Goal: Task Accomplishment & Management: Use online tool/utility

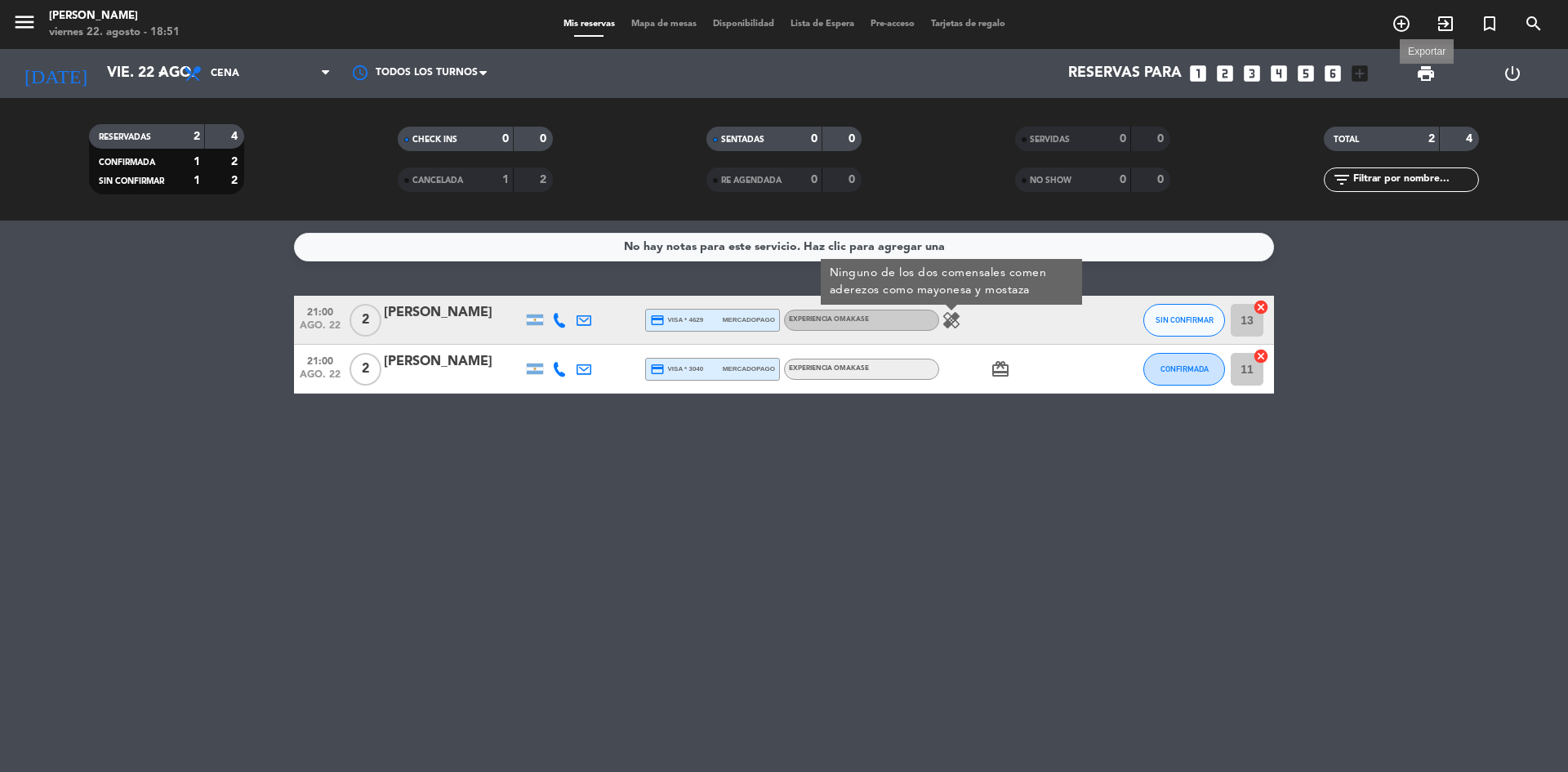
click at [1430, 77] on span "print" at bounding box center [1426, 73] width 20 height 20
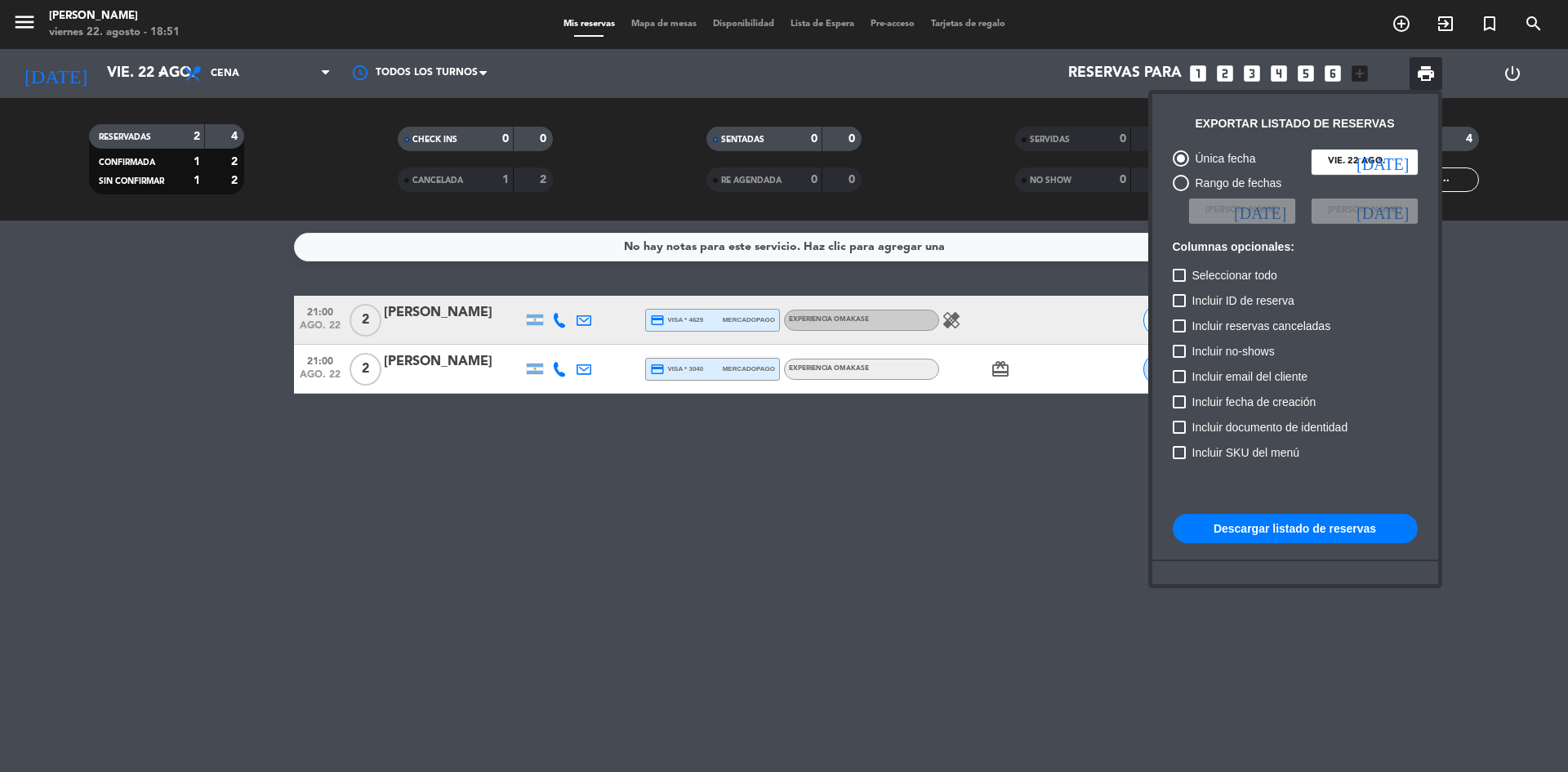
click at [1300, 533] on button "Descargar listado de reservas" at bounding box center [1295, 529] width 245 height 30
click at [842, 502] on div at bounding box center [784, 386] width 1568 height 772
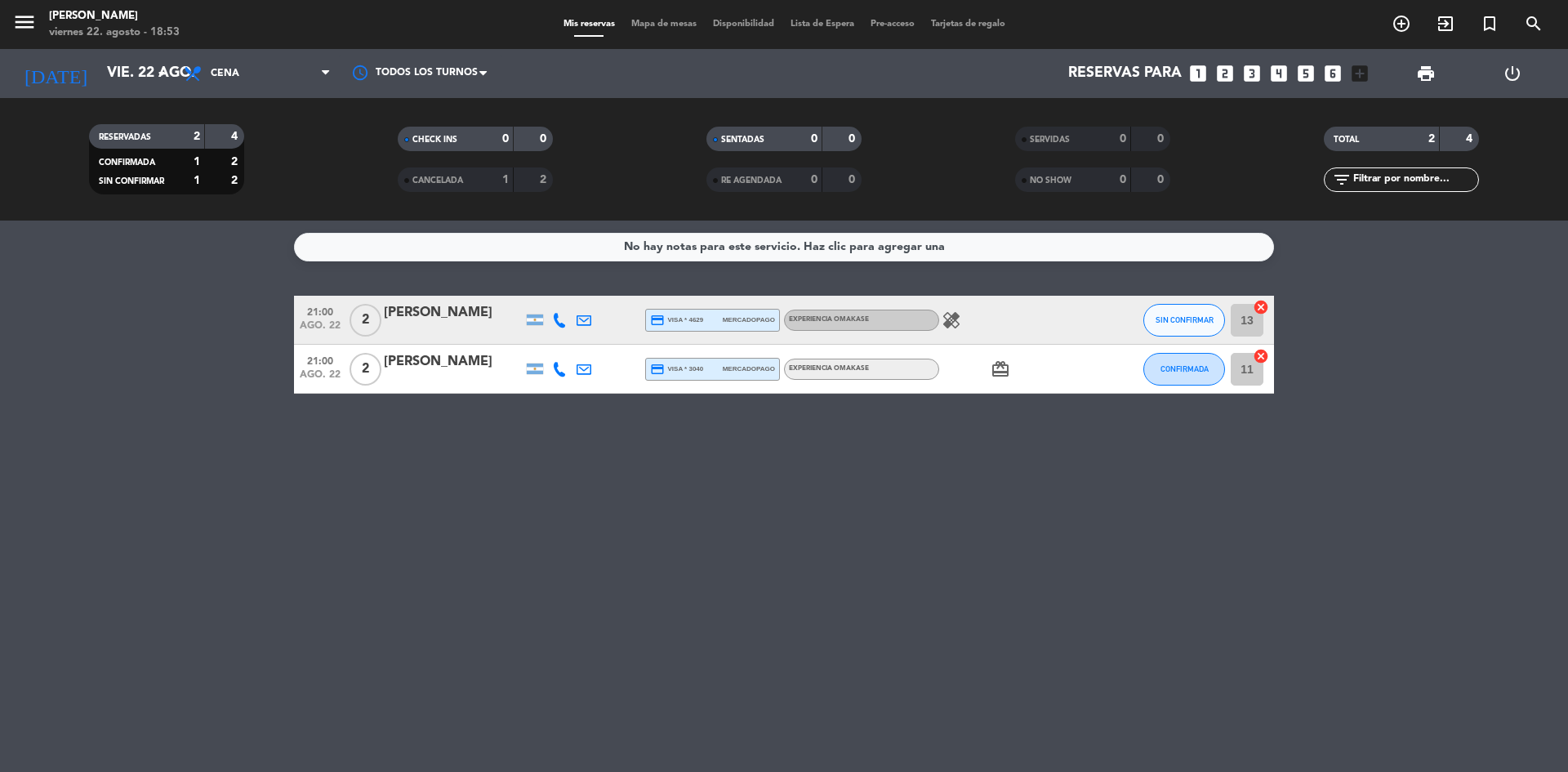
click at [953, 320] on icon "healing" at bounding box center [952, 320] width 20 height 20
drag, startPoint x: 831, startPoint y: 269, endPoint x: 1040, endPoint y: 291, distance: 210.2
click at [1040, 291] on div "Ninguno de los dos comensales comen aderezos como mayonesa y mostaza" at bounding box center [951, 282] width 261 height 46
click at [949, 316] on icon "healing" at bounding box center [952, 320] width 20 height 20
copy div "Ninguno de los dos comensales comen aderezos como mayonesa y mostaza"
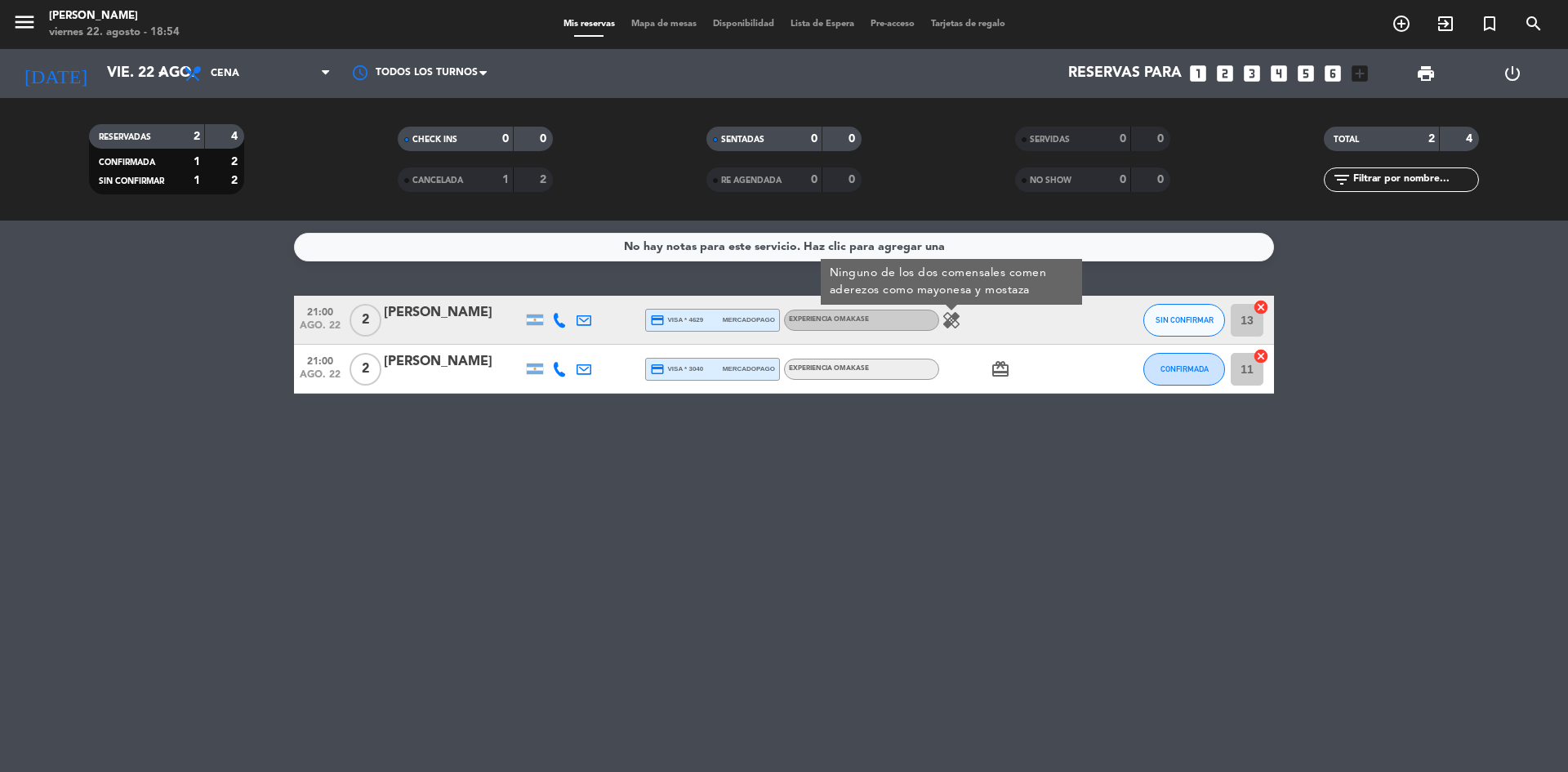
click at [1001, 371] on icon "card_giftcard" at bounding box center [1001, 369] width 20 height 20
